Goal: Complete application form

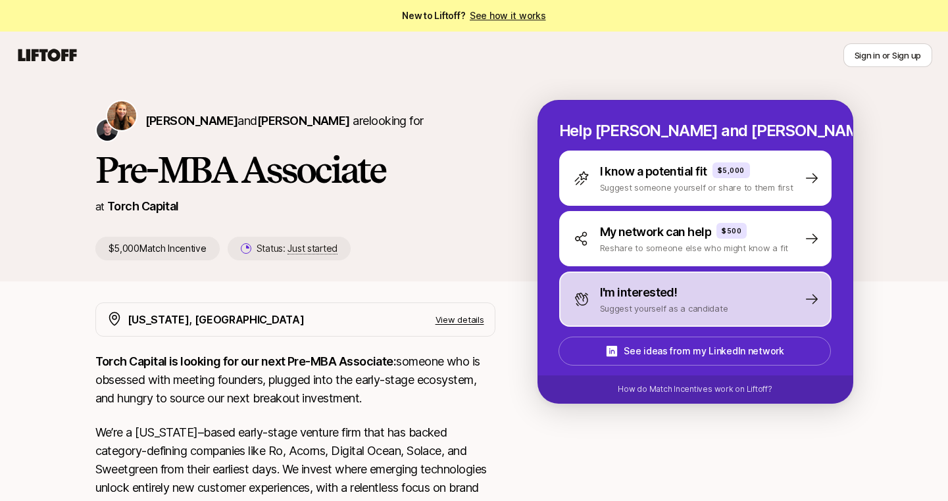
click at [625, 303] on p "Suggest yourself as a candidate" at bounding box center [664, 308] width 128 height 13
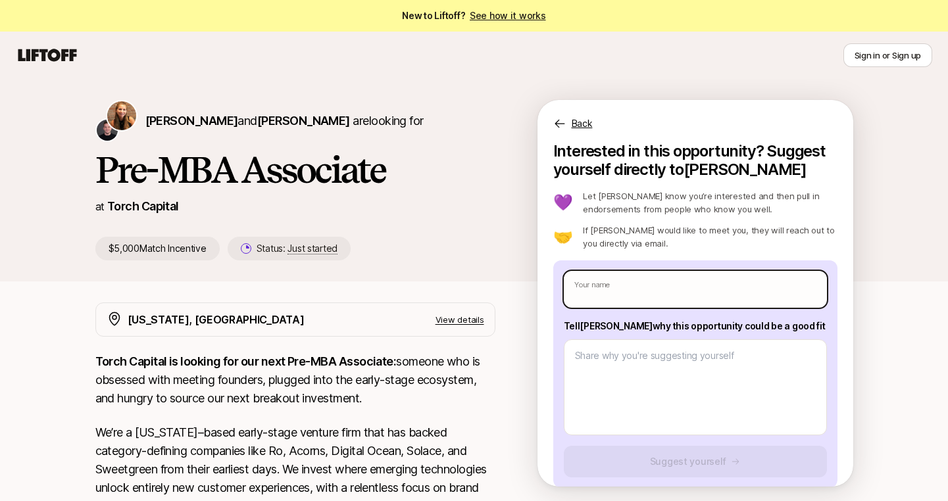
type textarea "x"
type input "B"
type textarea "x"
type input "Br"
type textarea "x"
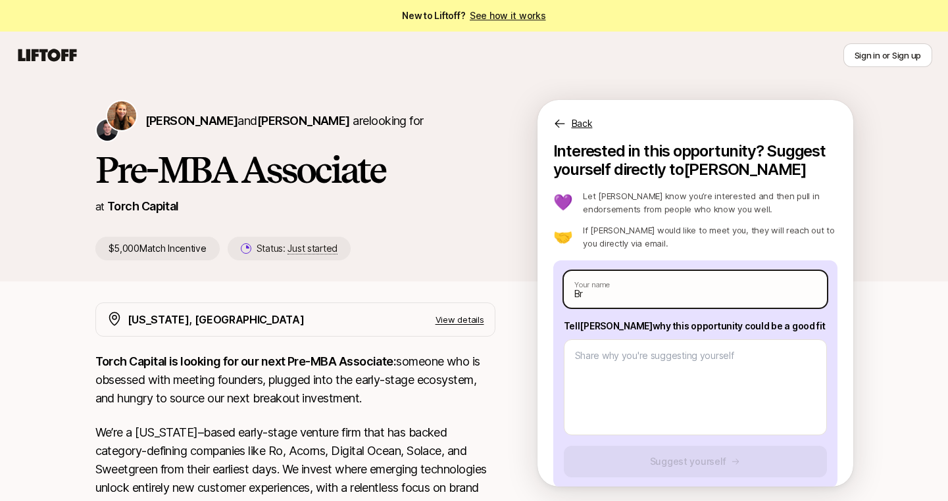
type input "Bre"
type textarea "x"
type input "Bren"
type textarea "x"
type input "Brend"
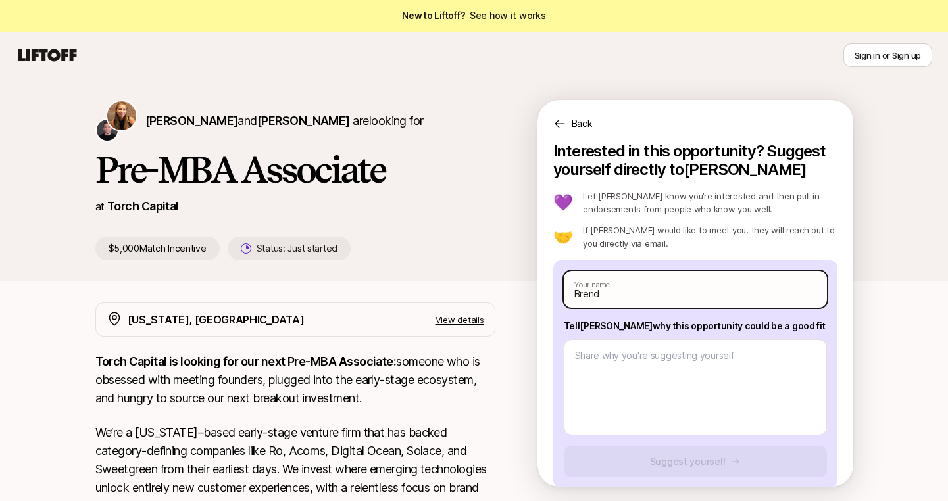
type textarea "x"
type input "[PERSON_NAME]"
type textarea "x"
type input "[PERSON_NAME]"
type textarea "x"
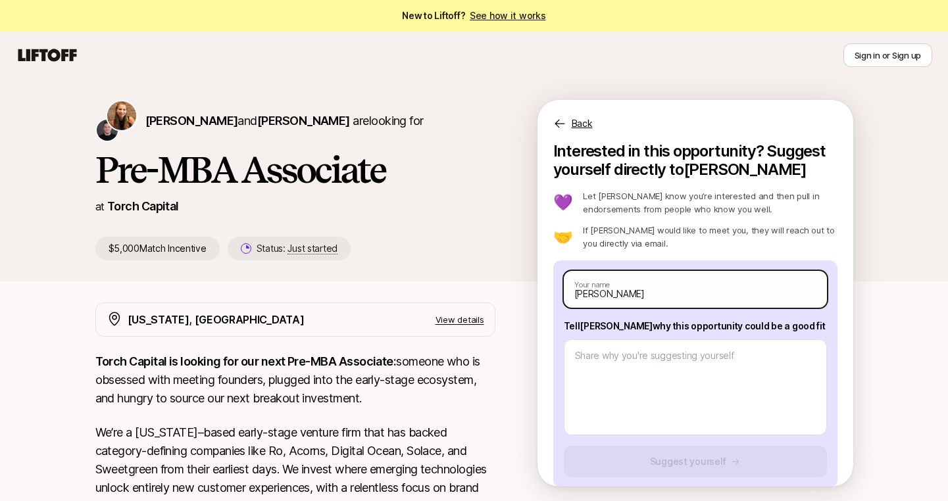
type input "[PERSON_NAME]"
type textarea "x"
type input "[PERSON_NAME]"
type textarea "x"
type input "[PERSON_NAME]"
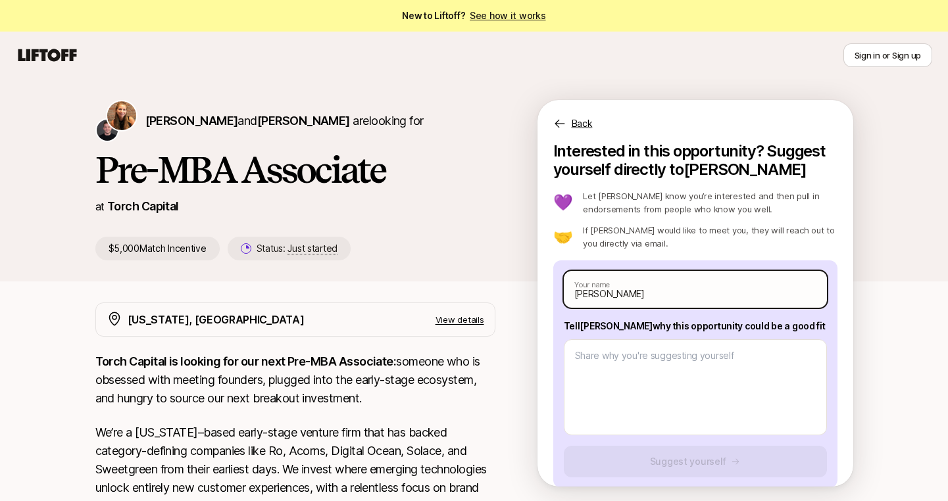
type textarea "x"
type input "[PERSON_NAME]"
type textarea "x"
type input "[PERSON_NAME]"
type textarea "x"
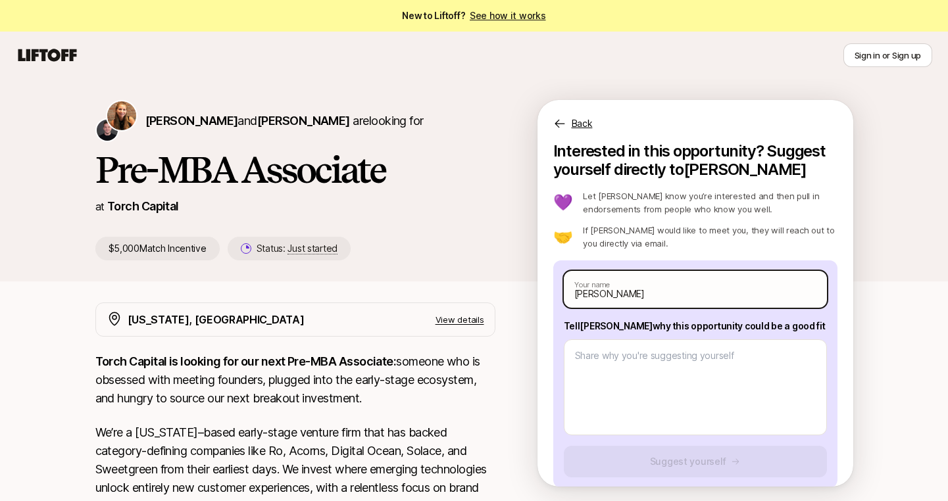
type input "[PERSON_NAME]"
type textarea "x"
type input "[PERSON_NAME]"
click at [195, 120] on span "[PERSON_NAME]" at bounding box center [191, 121] width 93 height 14
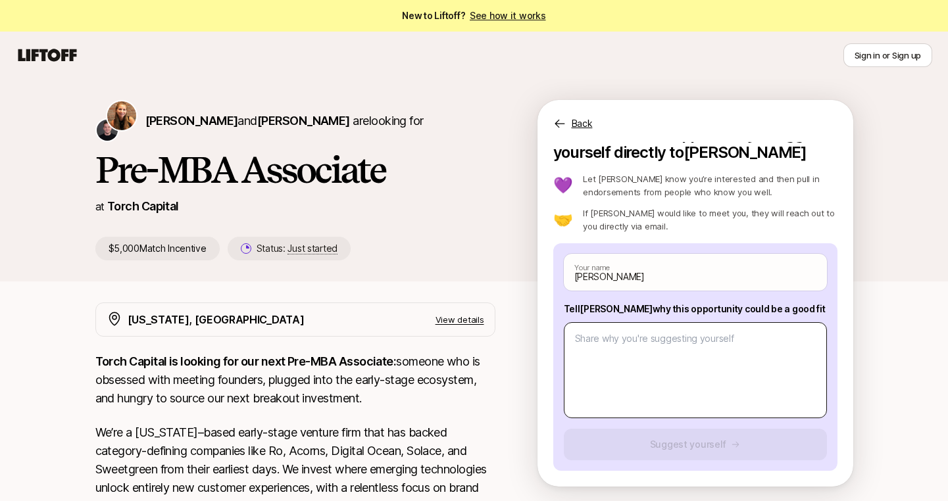
scroll to position [17, 0]
click at [601, 349] on textarea at bounding box center [695, 370] width 263 height 96
click at [664, 373] on textarea at bounding box center [695, 370] width 263 height 96
paste textarea "1. What investment thesis are you most excited about? I’m most excited about th…"
type textarea "x"
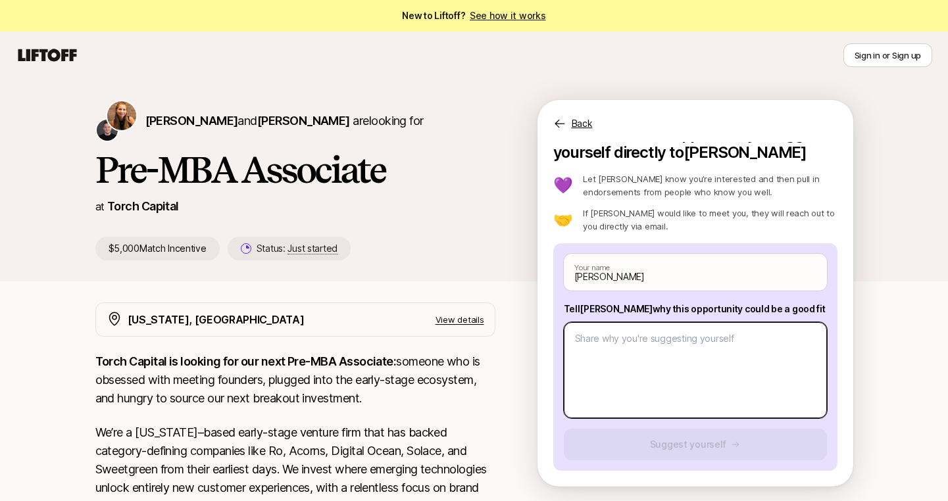
type textarea "1. What investment thesis are you most excited about? I’m most excited about th…"
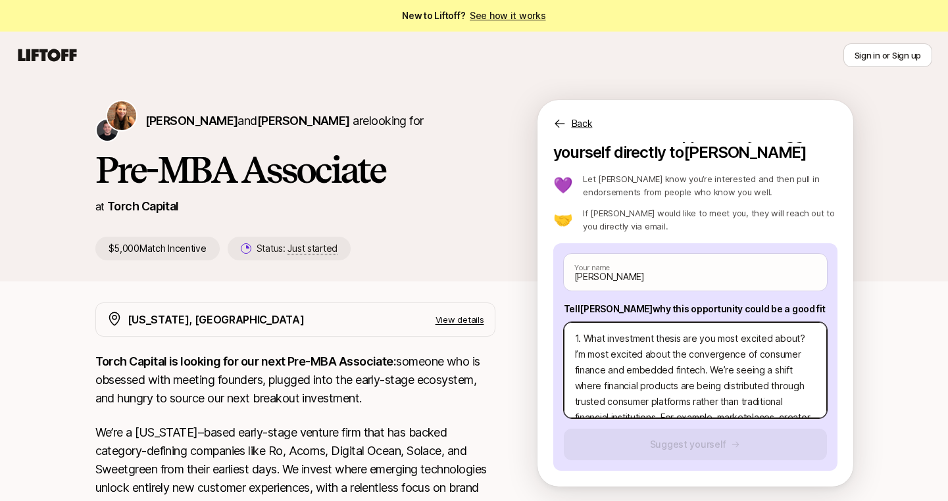
scroll to position [158, 0]
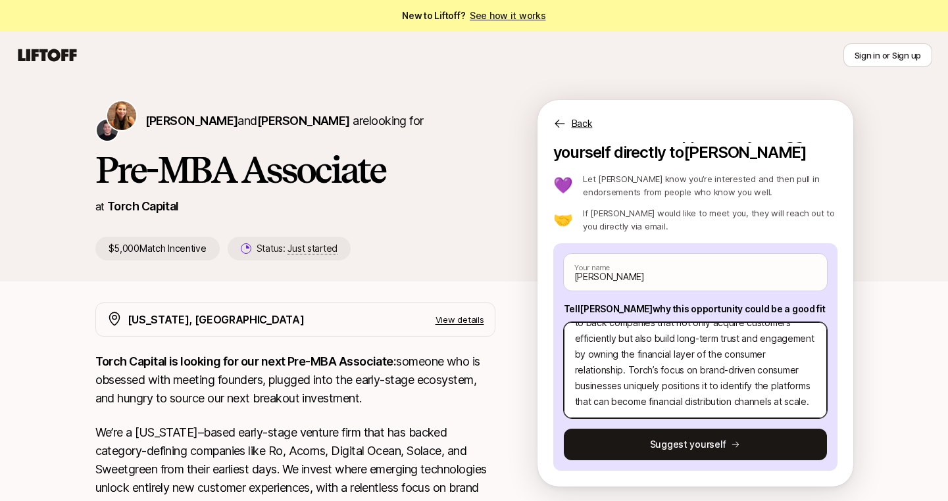
type textarea "x"
type textarea "1. What investment thesis are you most excited about? I’m most excited about th…"
type textarea "x"
type textarea "1. What investment thesis are you most excited about? I’m most excited about th…"
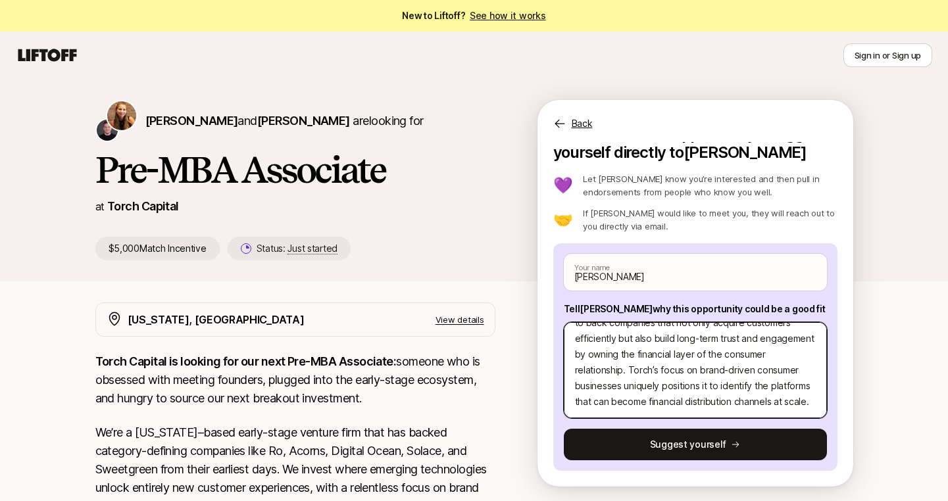
paste textarea "2. What are three companies you think Torch should invest in and why? Strike – …"
type textarea "x"
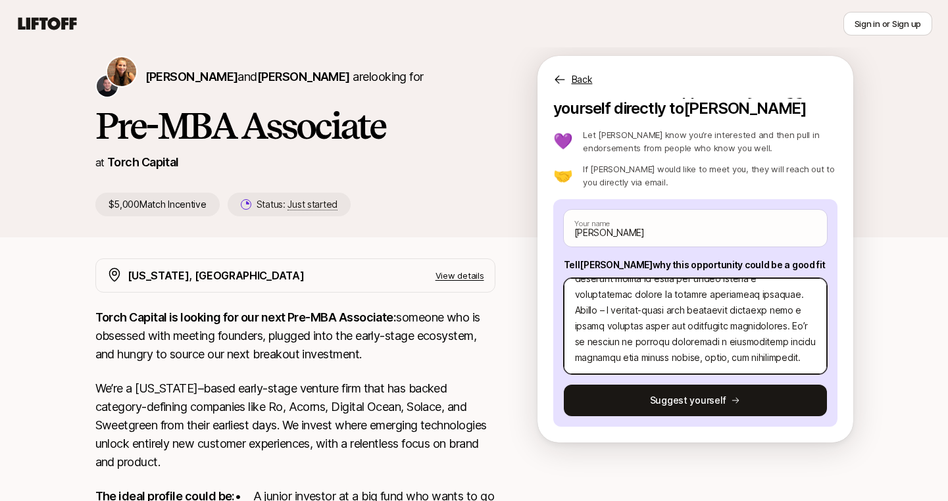
scroll to position [45, 0]
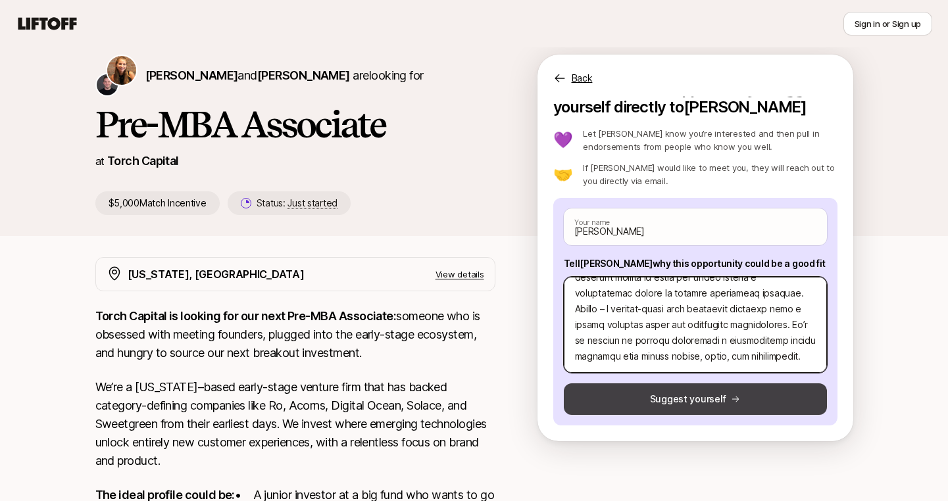
type textarea "8. Lore ipsumdolor sitame con adi elit seddoei tempo? I’u labo etdolor magna al…"
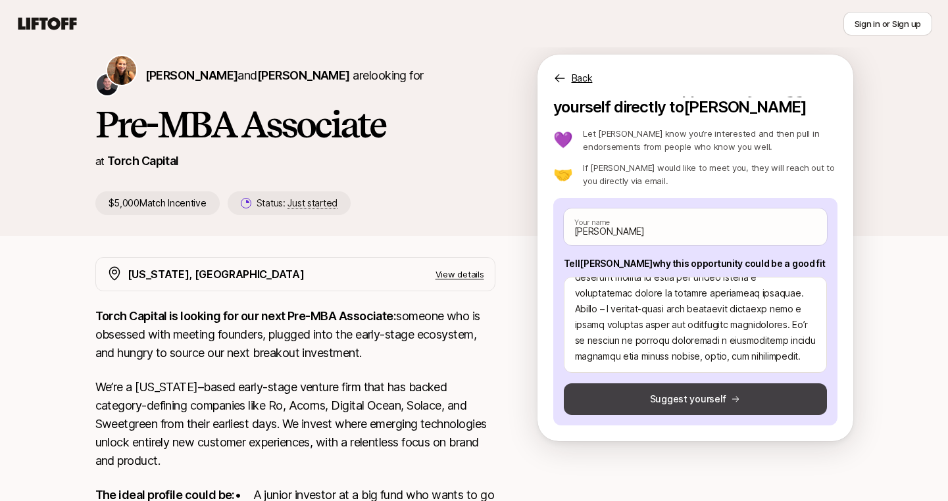
click at [612, 402] on button "Suggest yourself" at bounding box center [695, 399] width 263 height 32
type textarea "x"
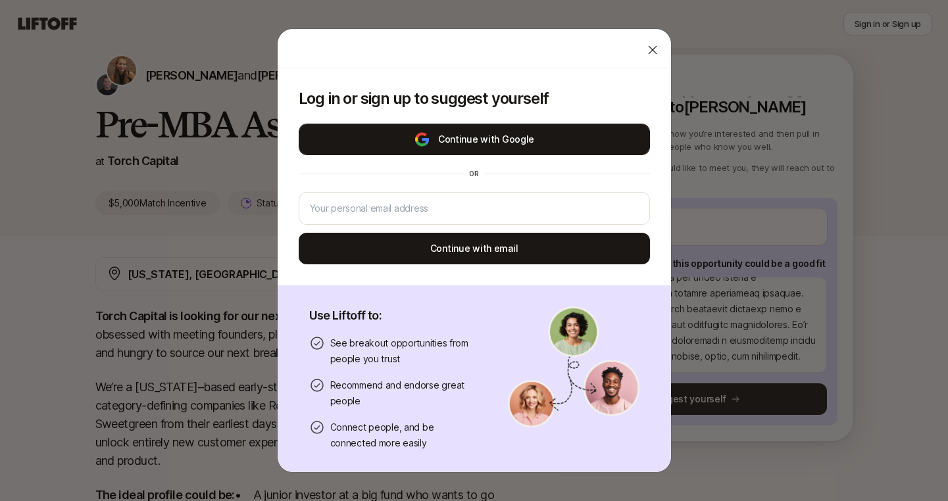
click at [502, 141] on button "Continue with Google" at bounding box center [474, 140] width 351 height 32
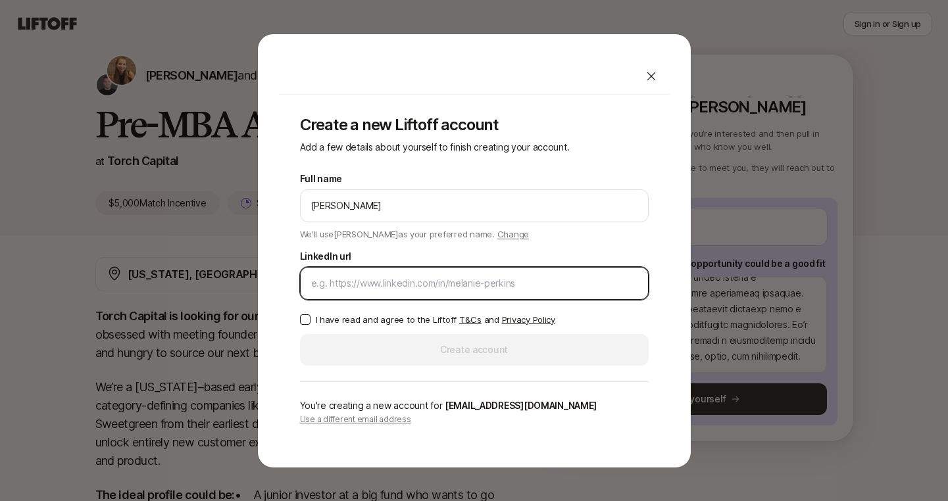
paste input "[URL][DOMAIN_NAME]"
type input "[URL][DOMAIN_NAME]"
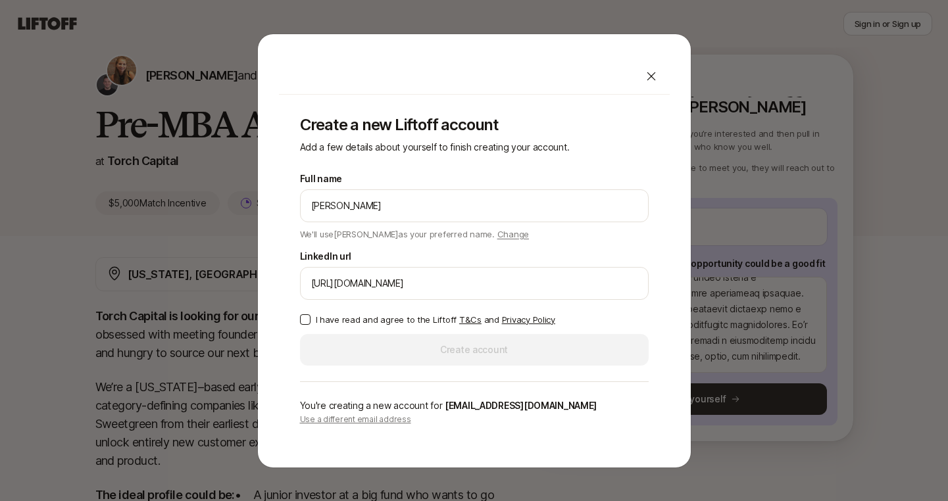
click at [309, 317] on button "I have read and agree to the Liftoff T&Cs and Privacy Policy" at bounding box center [305, 319] width 11 height 11
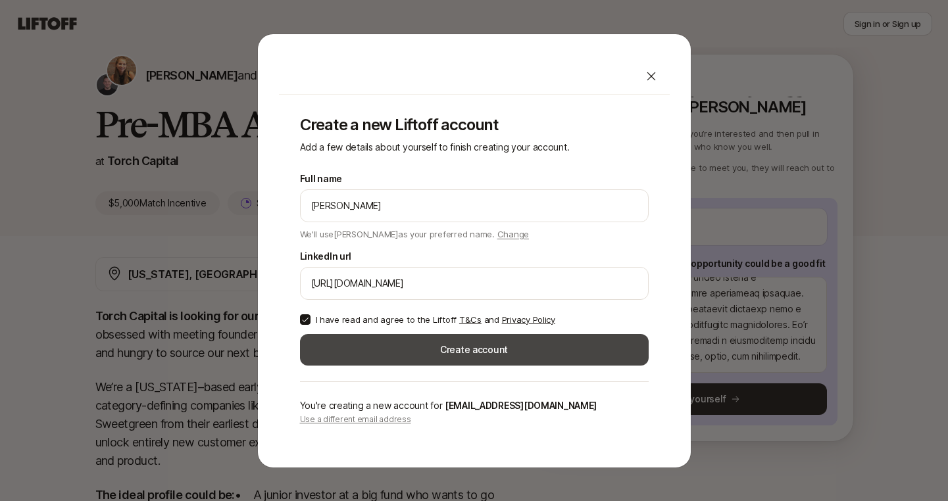
click at [337, 359] on button "Create account" at bounding box center [474, 350] width 349 height 32
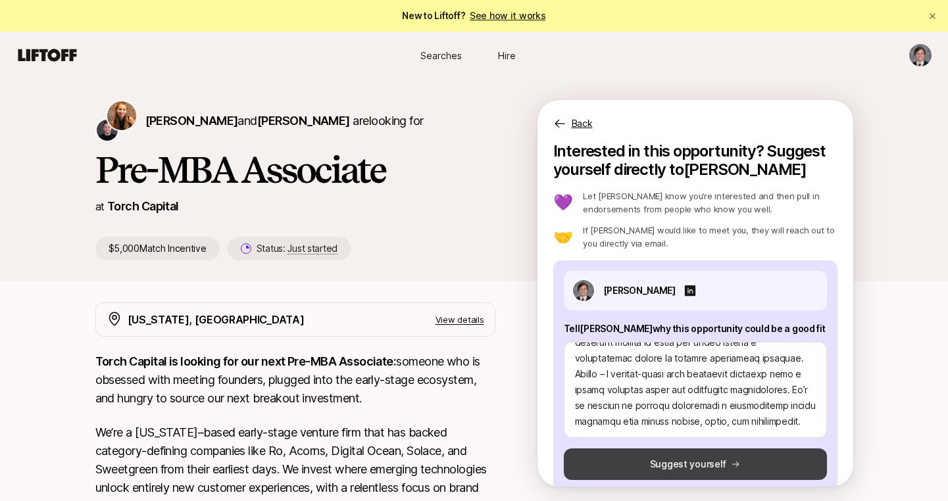
click at [691, 468] on button "Suggest yourself" at bounding box center [695, 465] width 263 height 32
type textarea "x"
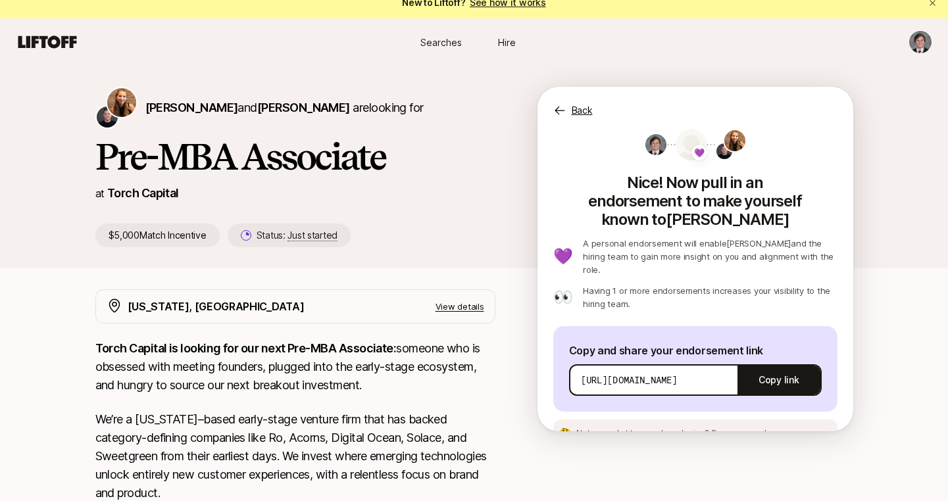
scroll to position [16, 0]
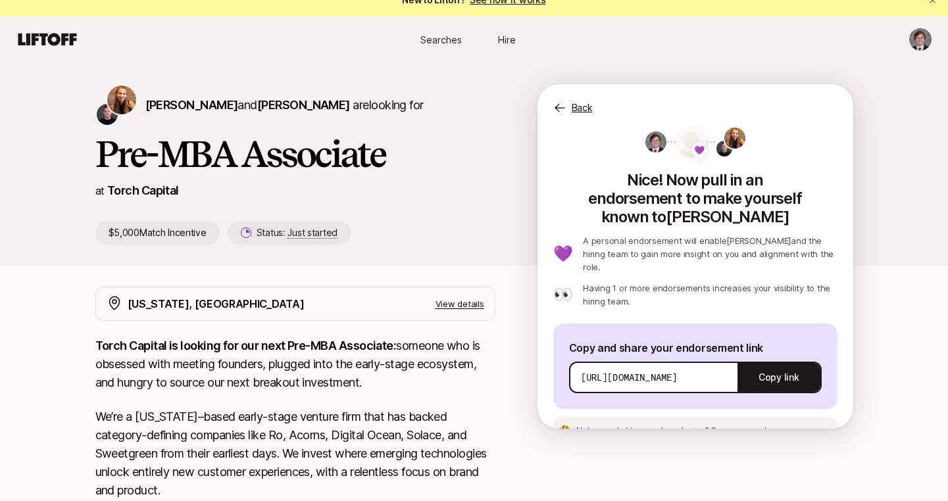
click at [506, 40] on span "Hire" at bounding box center [507, 40] width 18 height 14
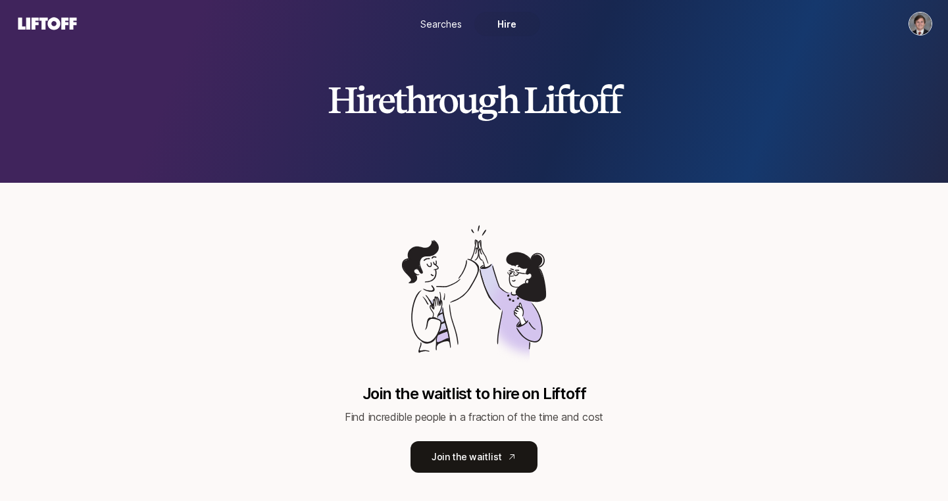
click at [446, 27] on span "Searches" at bounding box center [440, 24] width 41 height 14
